Goal: Task Accomplishment & Management: Manage account settings

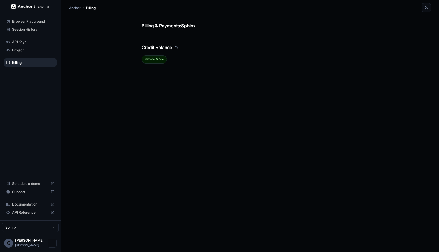
click at [39, 30] on span "Session History" at bounding box center [33, 29] width 42 height 5
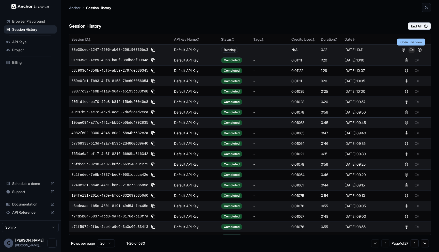
click at [410, 50] on button at bounding box center [412, 50] width 6 height 6
click at [412, 52] on button at bounding box center [412, 50] width 6 height 6
click at [418, 61] on button at bounding box center [420, 60] width 6 height 6
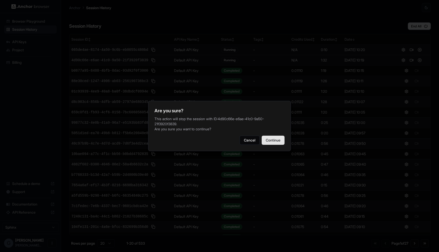
click at [278, 136] on button "Continue" at bounding box center [273, 140] width 23 height 9
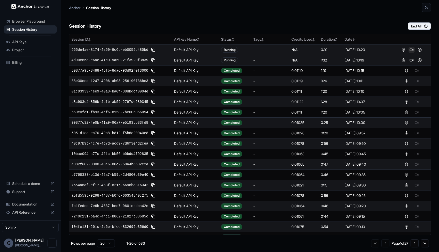
click at [411, 52] on button at bounding box center [412, 50] width 6 height 6
click at [412, 50] on button at bounding box center [412, 50] width 6 height 6
click at [422, 59] on button at bounding box center [420, 60] width 6 height 6
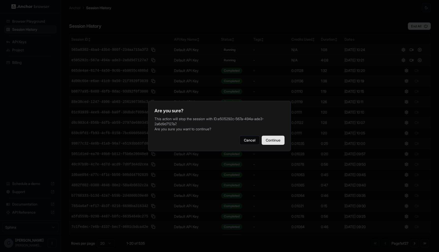
click at [272, 142] on button "Continue" at bounding box center [273, 140] width 23 height 9
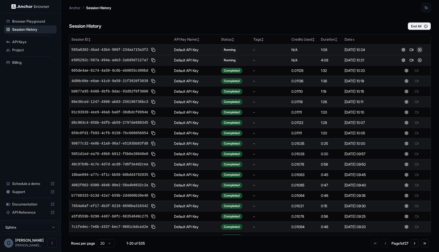
click at [420, 49] on button at bounding box center [420, 50] width 6 height 6
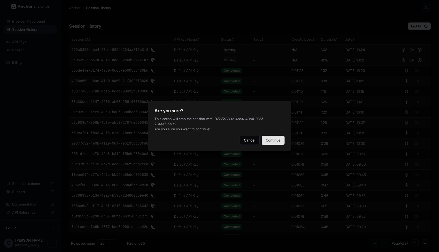
click at [277, 139] on button "Continue" at bounding box center [273, 140] width 23 height 9
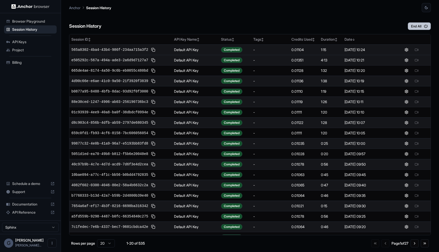
click at [423, 28] on button "End All" at bounding box center [419, 26] width 23 height 8
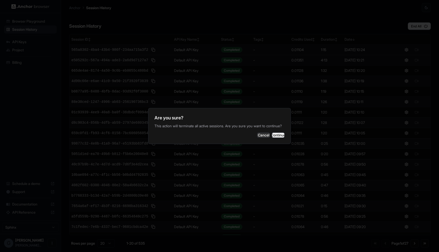
click at [275, 133] on button "Continue" at bounding box center [278, 135] width 13 height 5
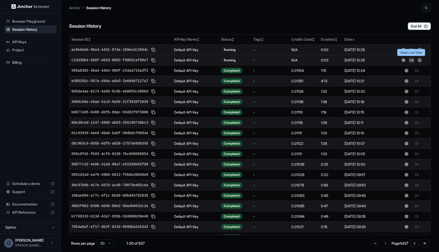
click at [413, 60] on button at bounding box center [412, 60] width 6 height 6
click at [411, 49] on button at bounding box center [412, 50] width 6 height 6
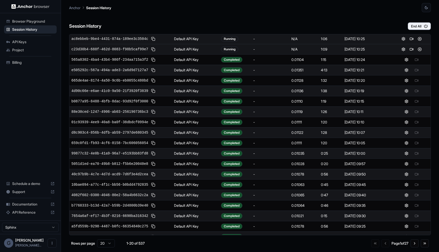
scroll to position [18, 0]
